Goal: Information Seeking & Learning: Learn about a topic

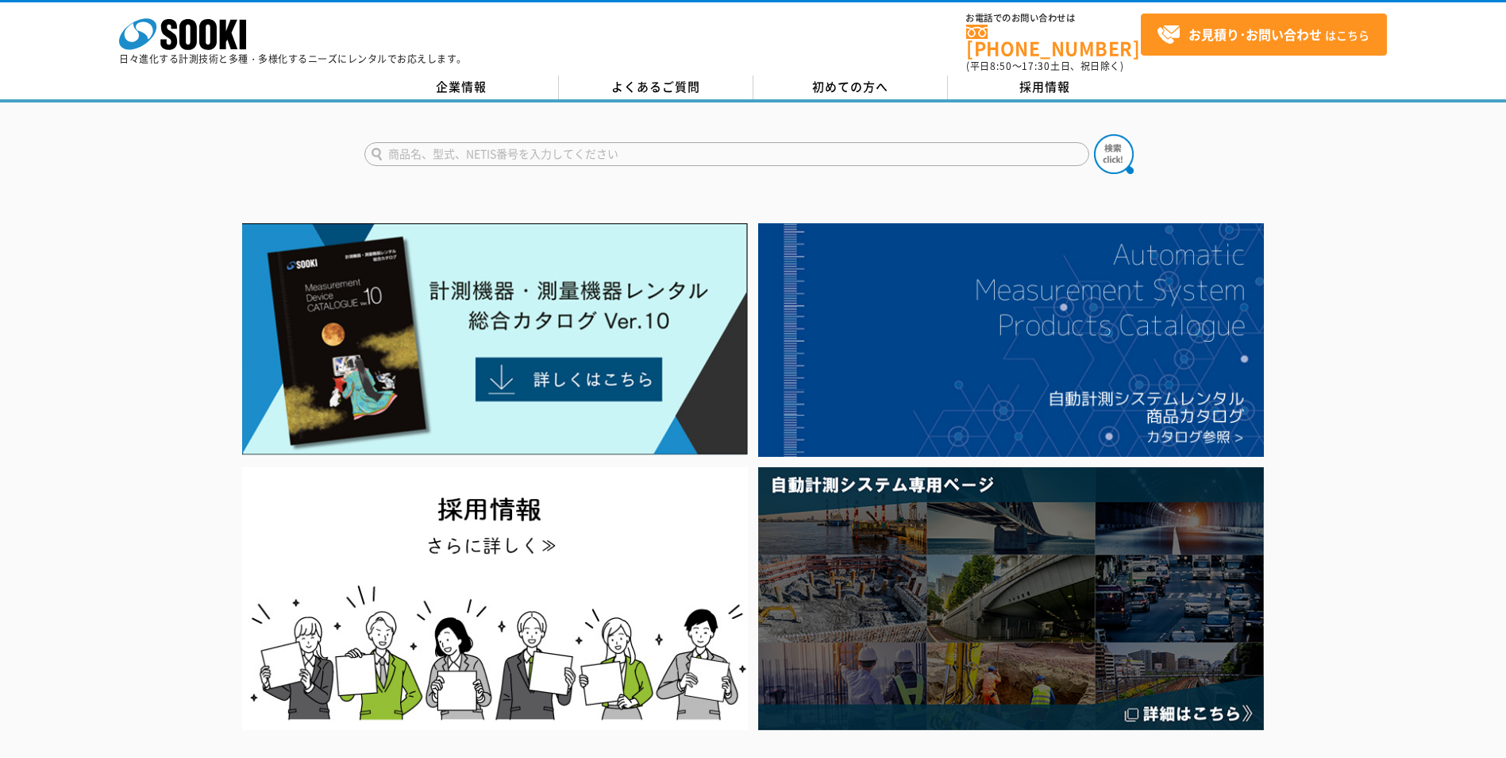
click at [530, 147] on input "text" at bounding box center [726, 154] width 725 height 24
type input "騒音計"
click at [1094, 134] on button at bounding box center [1114, 154] width 40 height 40
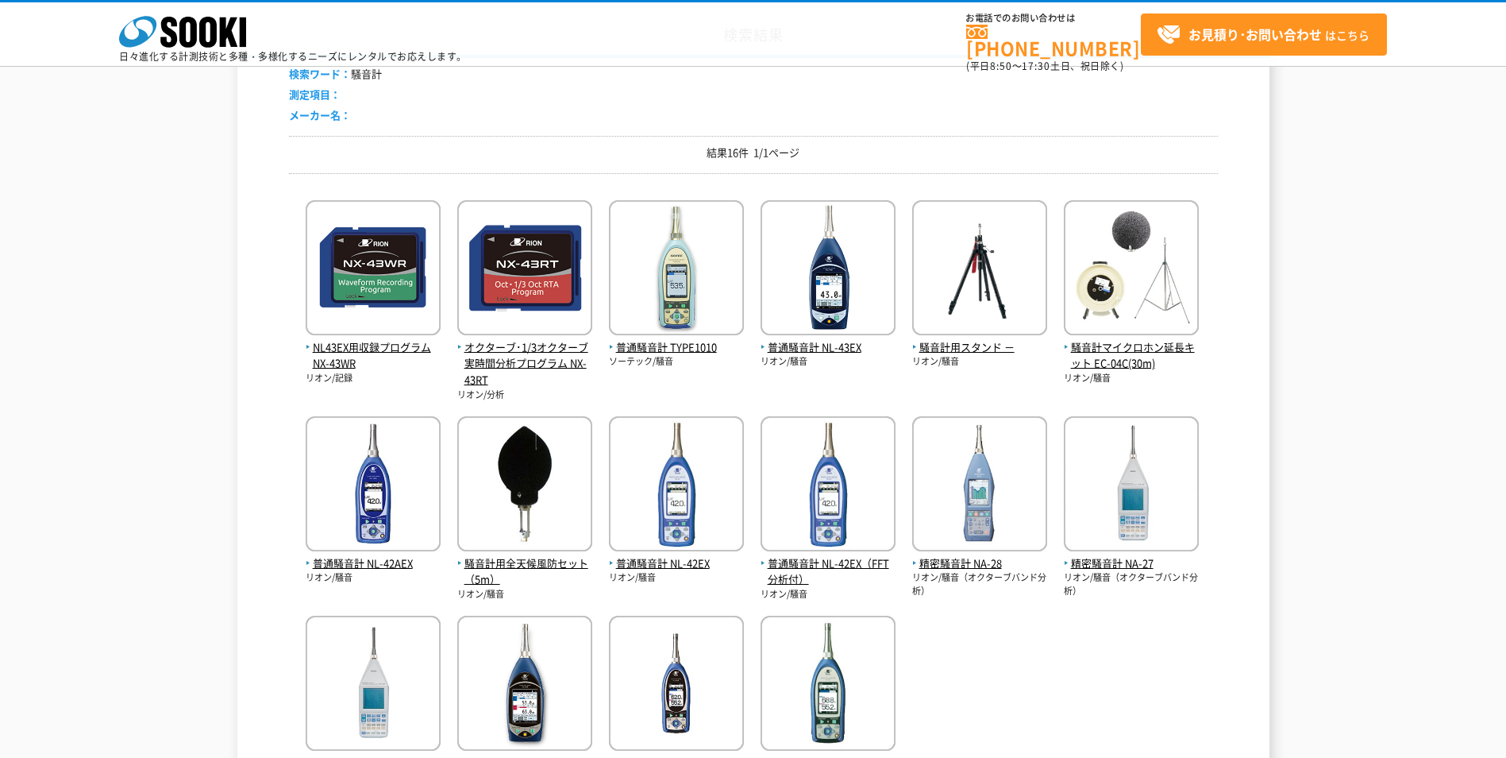
scroll to position [159, 0]
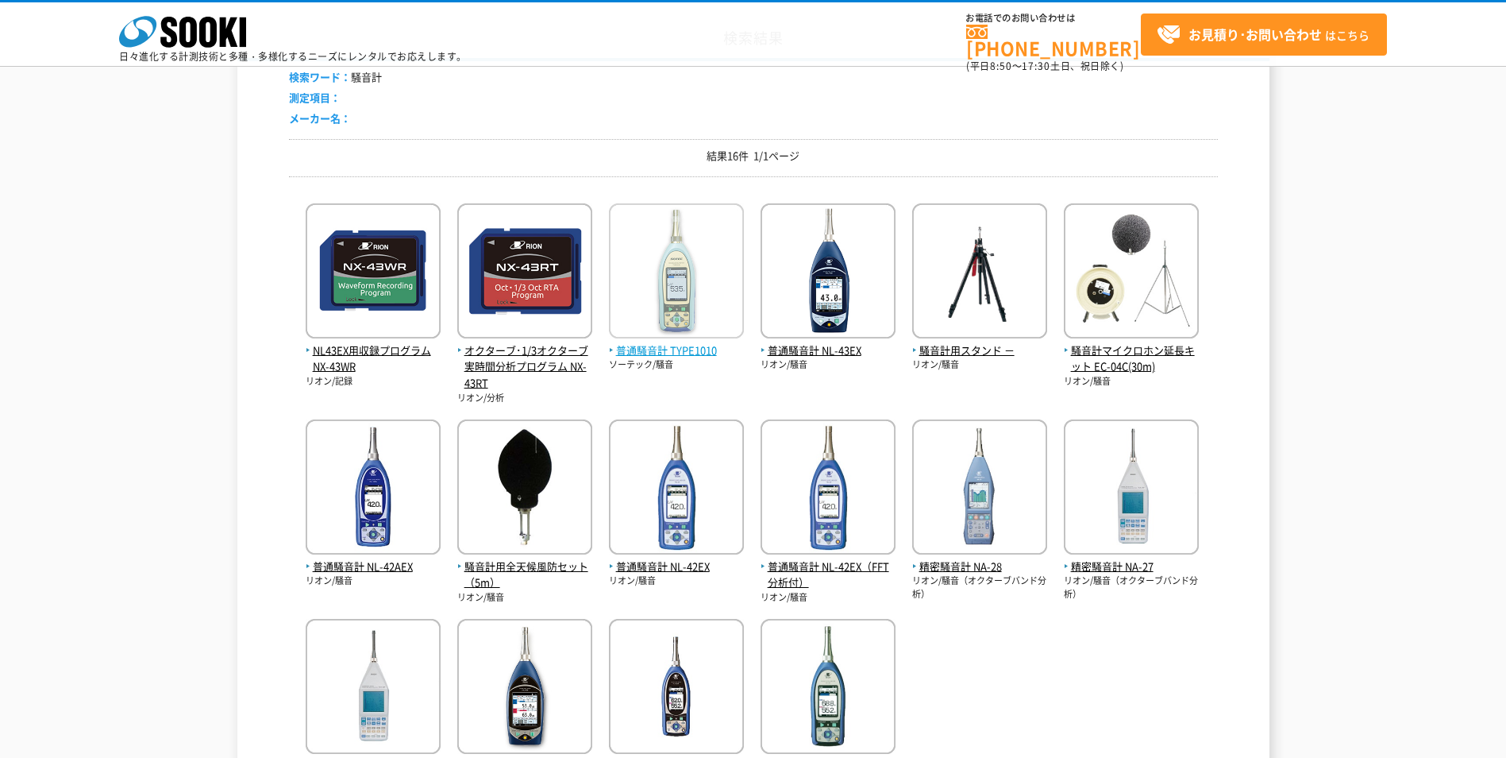
click at [689, 349] on span "普通騒音計 TYPE1010" at bounding box center [676, 350] width 135 height 17
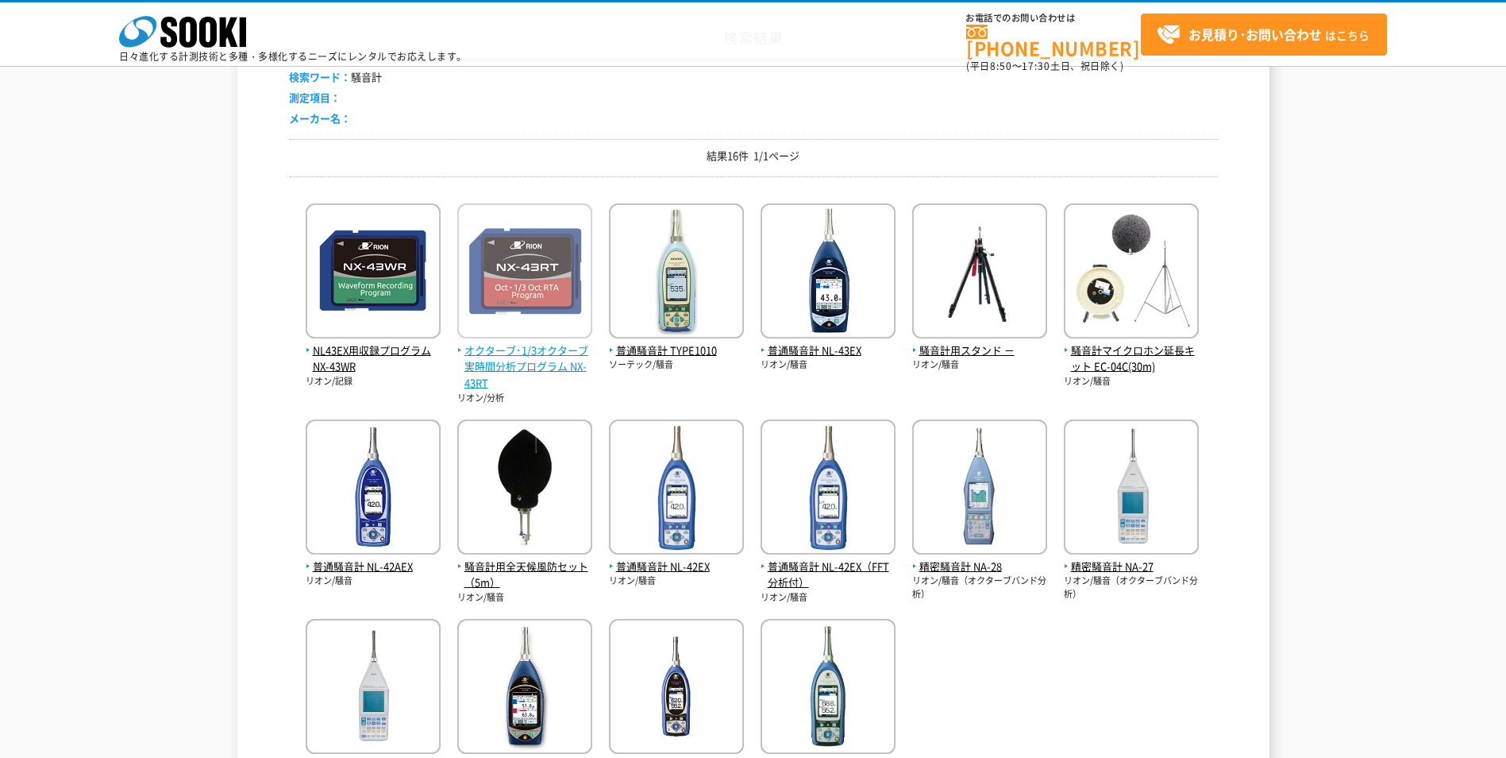
scroll to position [0, 0]
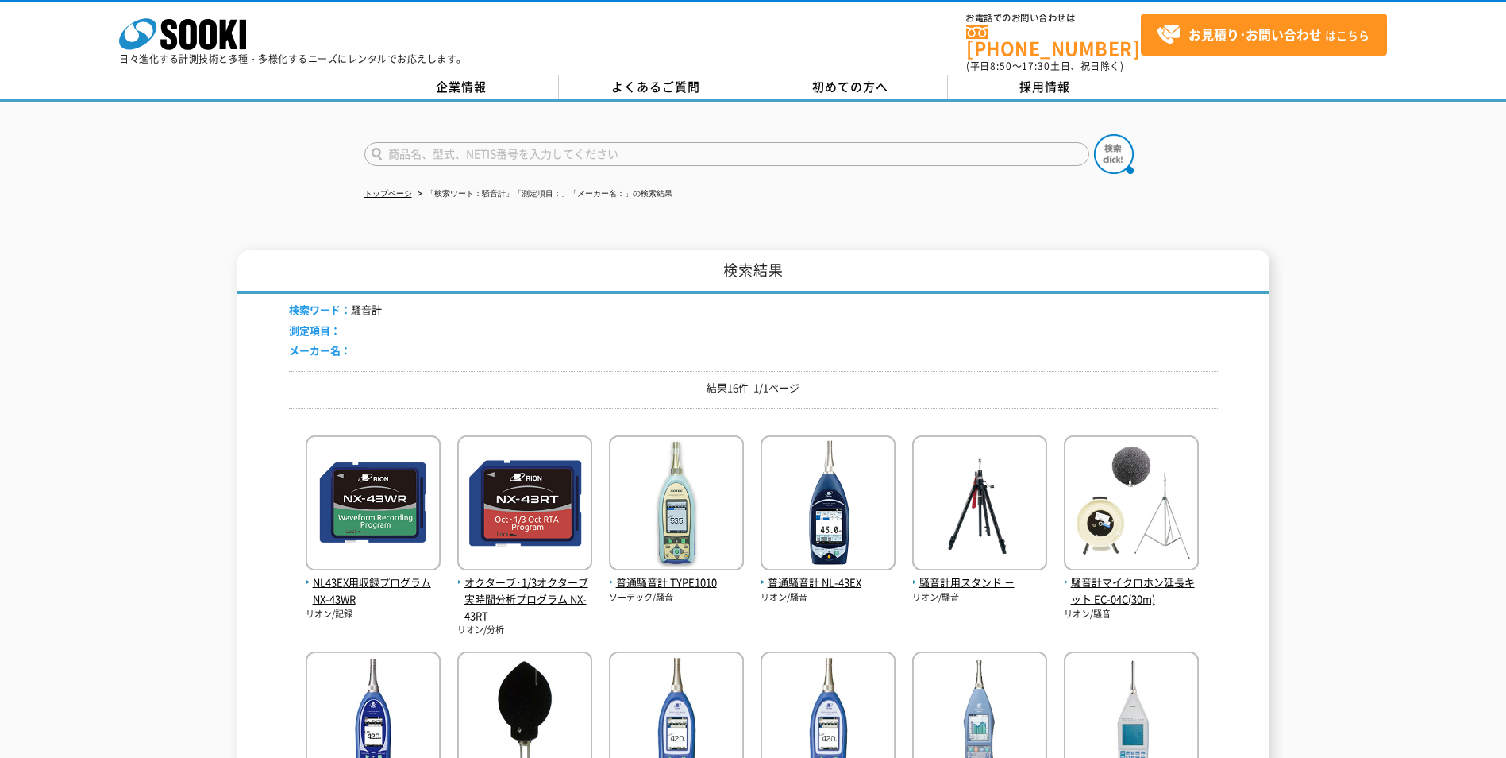
click at [473, 142] on input "text" at bounding box center [726, 154] width 725 height 24
type input "市"
type input "振動系"
click at [1094, 134] on button at bounding box center [1114, 154] width 40 height 40
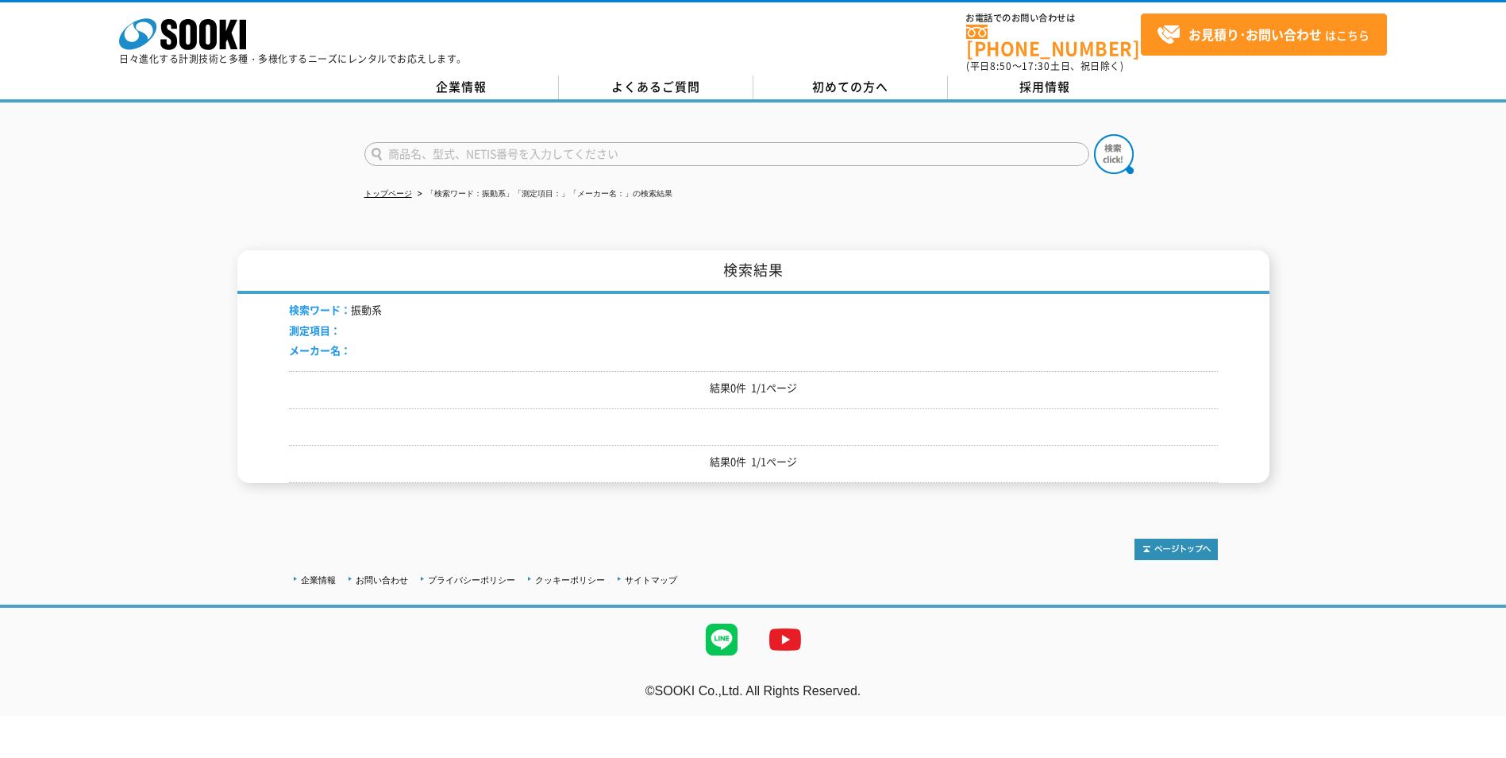
click at [477, 145] on input "text" at bounding box center [726, 154] width 725 height 24
type input "振動"
click at [1094, 134] on button at bounding box center [1114, 154] width 40 height 40
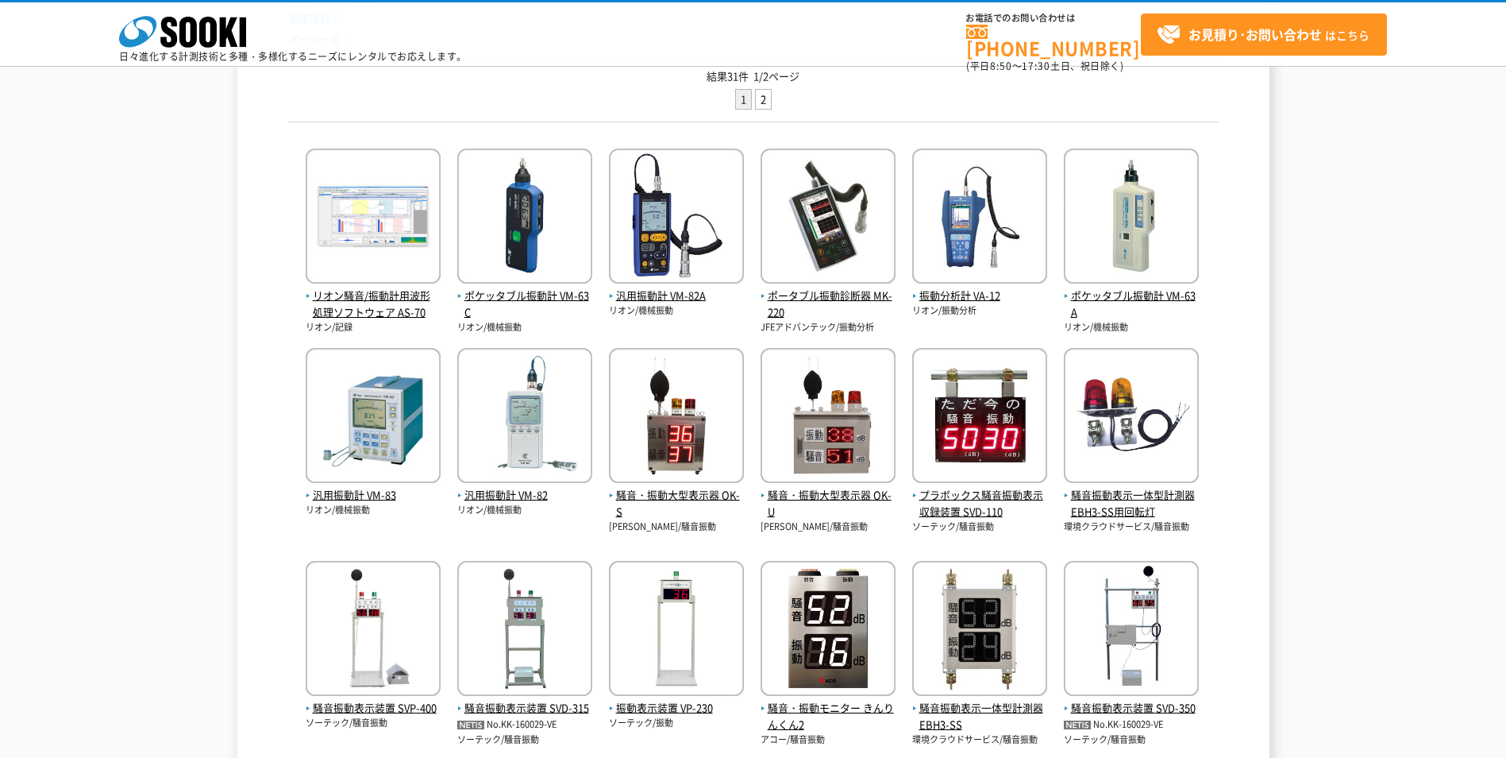
scroll to position [476, 0]
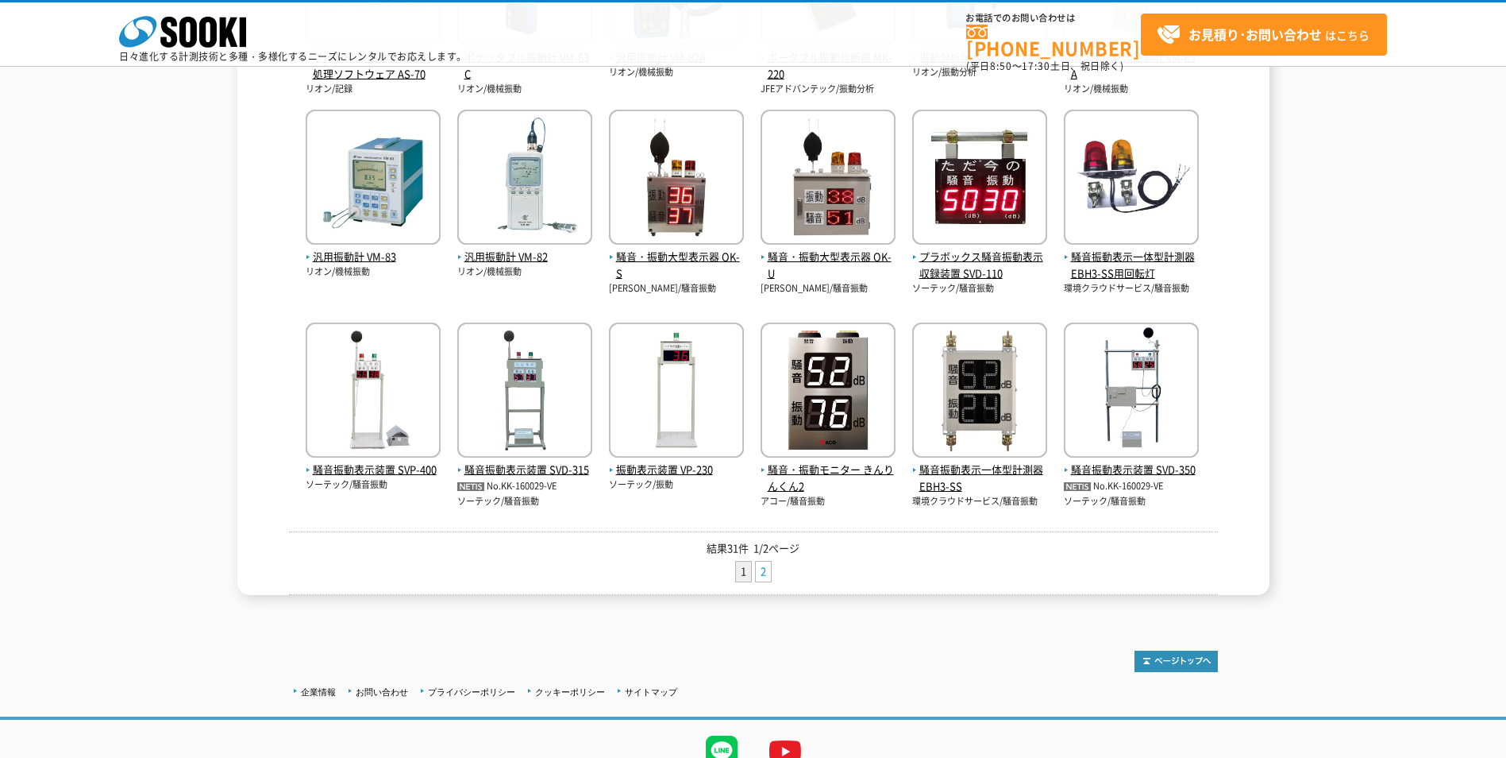
click at [768, 573] on link "2" at bounding box center [763, 571] width 15 height 20
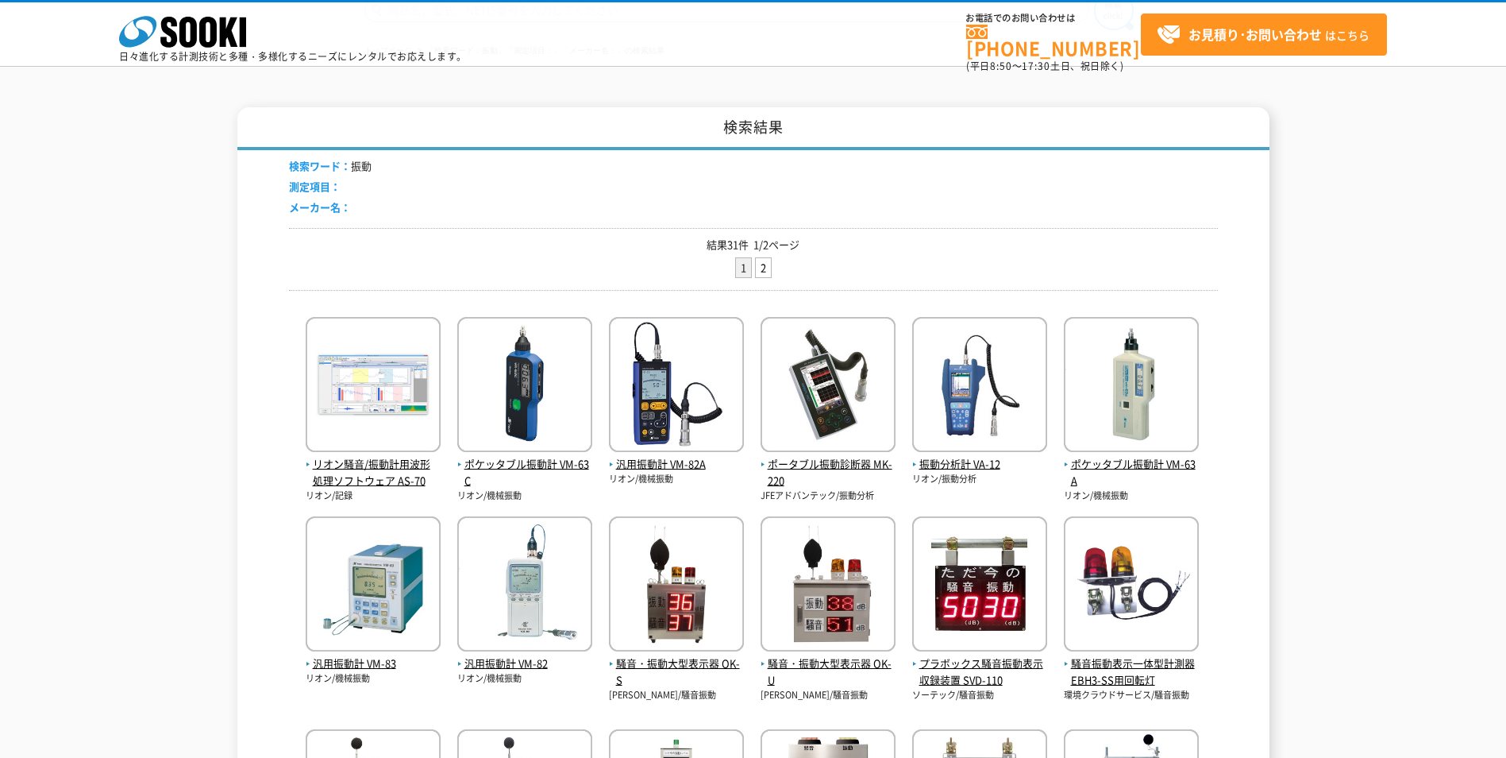
scroll to position [159, 0]
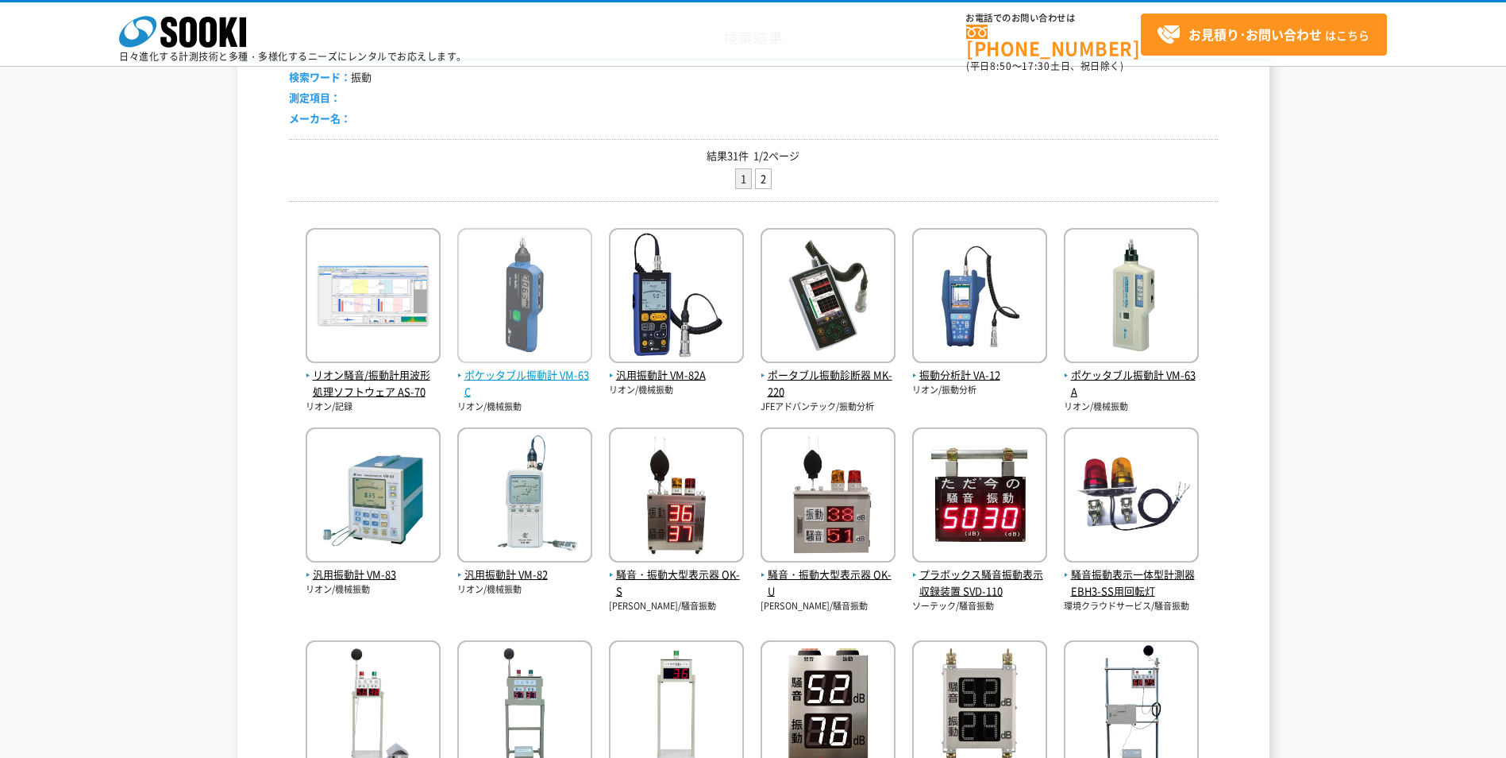
click at [496, 376] on span "ポケッタブル振動計 VM-63C" at bounding box center [524, 383] width 135 height 33
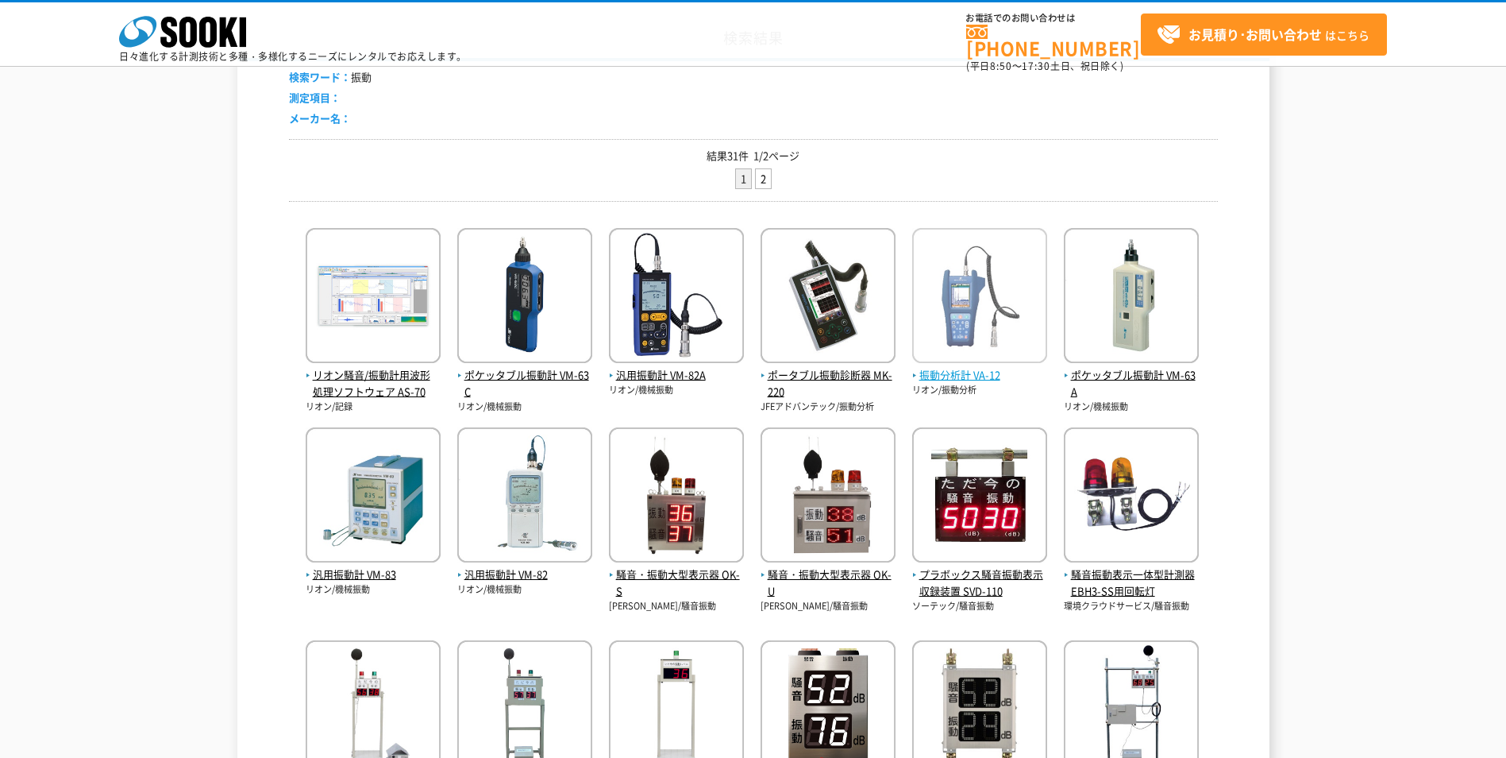
click at [963, 377] on span "振動分析計 VA-12" at bounding box center [979, 375] width 135 height 17
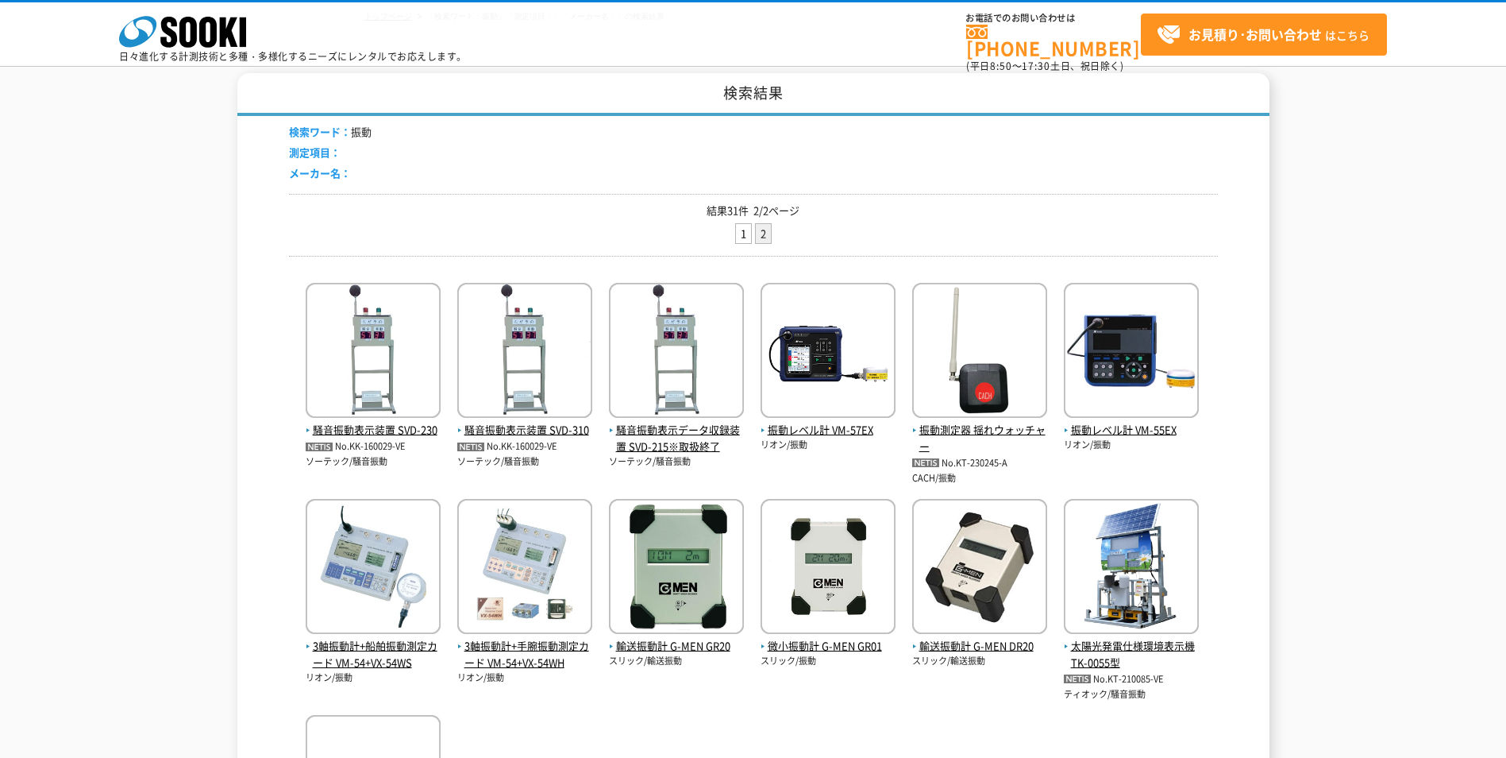
scroll to position [238, 0]
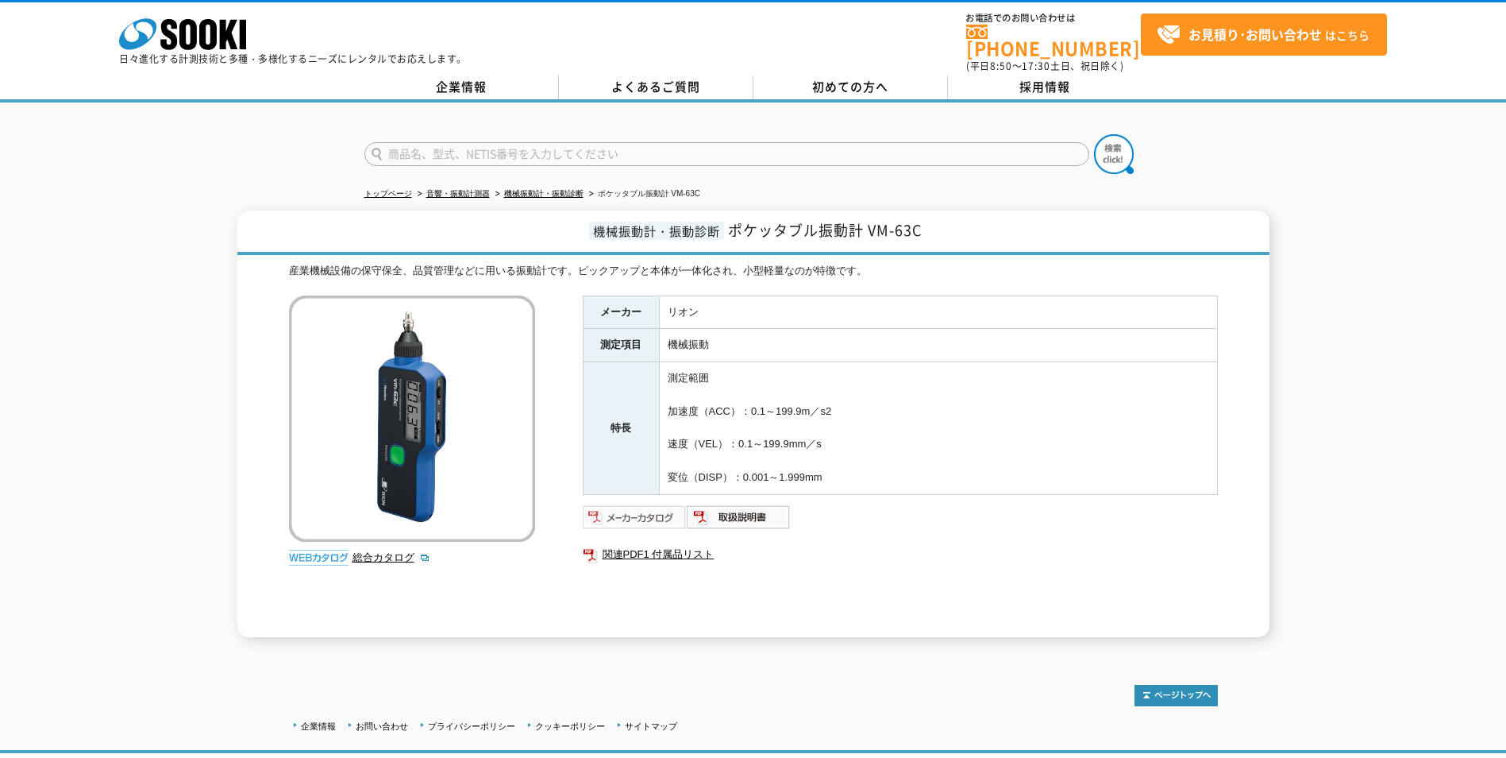
click at [624, 508] on img at bounding box center [635, 516] width 104 height 25
click at [750, 517] on img at bounding box center [739, 516] width 104 height 25
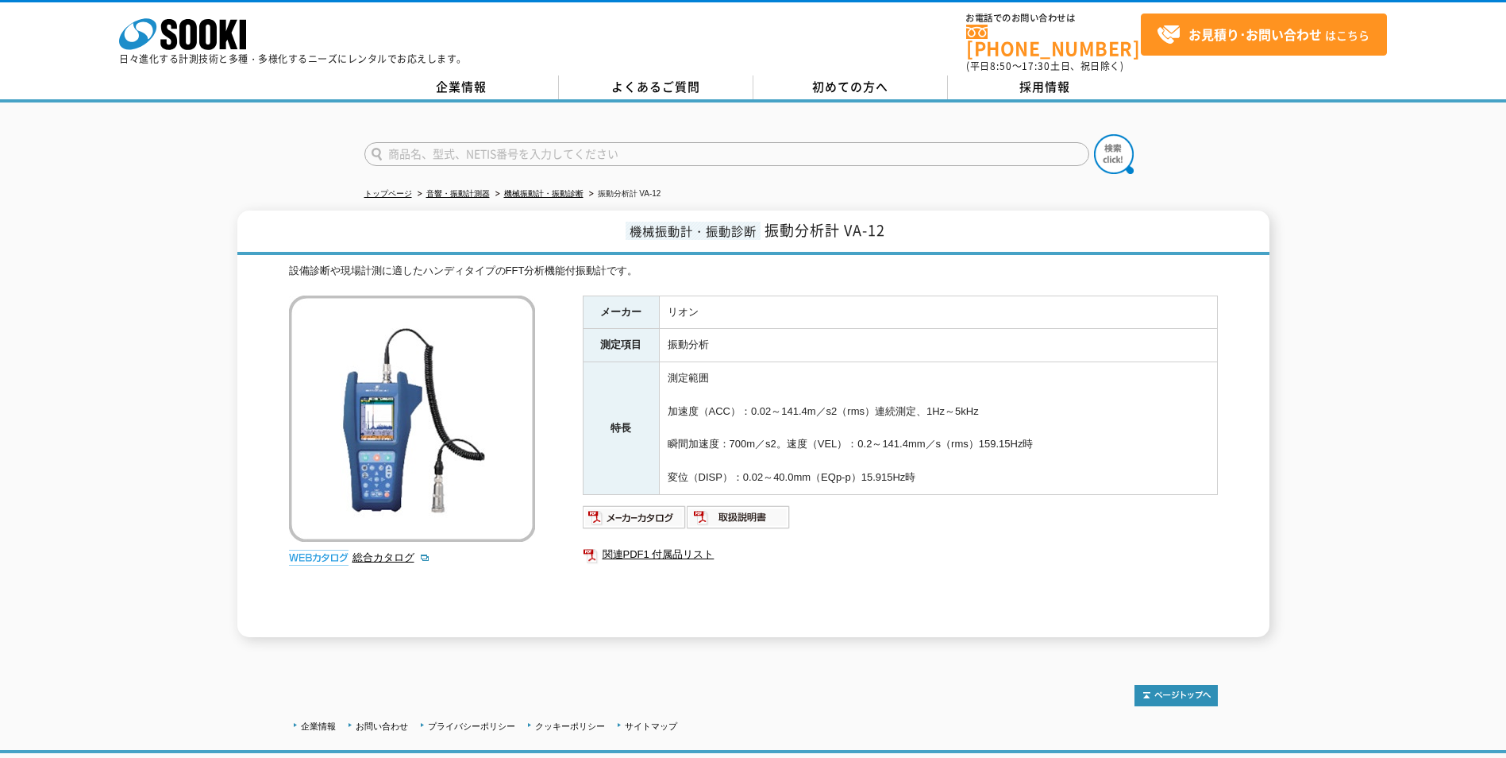
scroll to position [95, 0]
